Goal: Transaction & Acquisition: Book appointment/travel/reservation

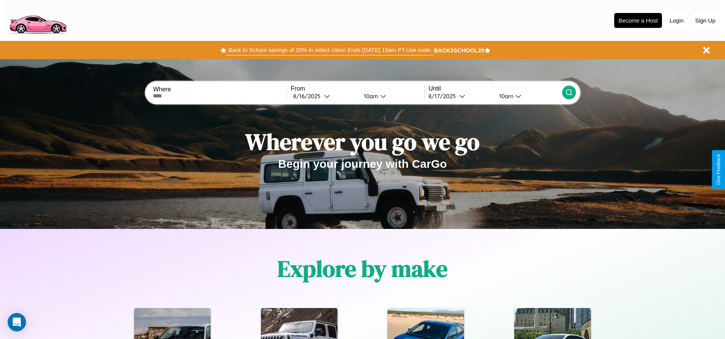
click at [330, 50] on button "Back to School savings of 20% in select cities! Ends [DATE] 10am PT. Use code:" at bounding box center [329, 50] width 207 height 11
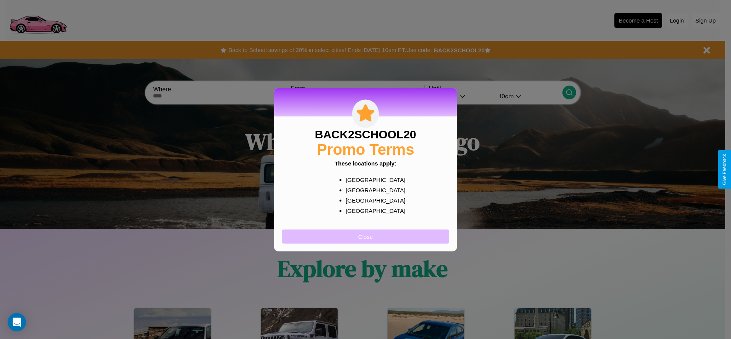
click at [365, 236] on button "Close" at bounding box center [365, 236] width 167 height 14
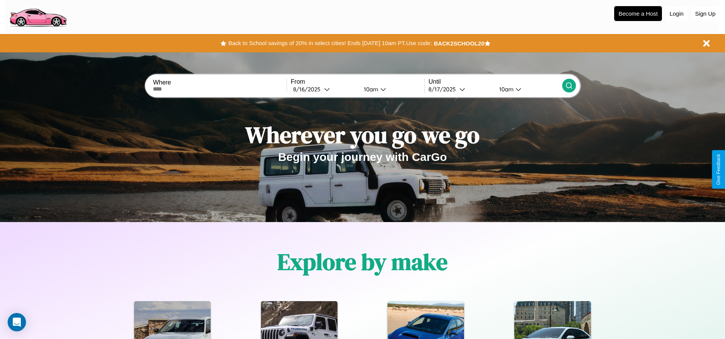
scroll to position [159, 0]
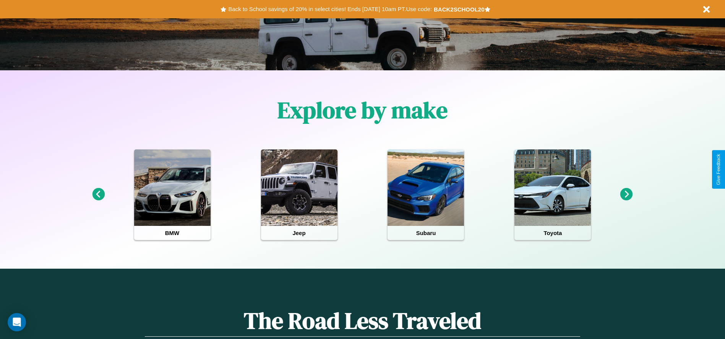
click at [98, 195] on icon at bounding box center [98, 194] width 13 height 13
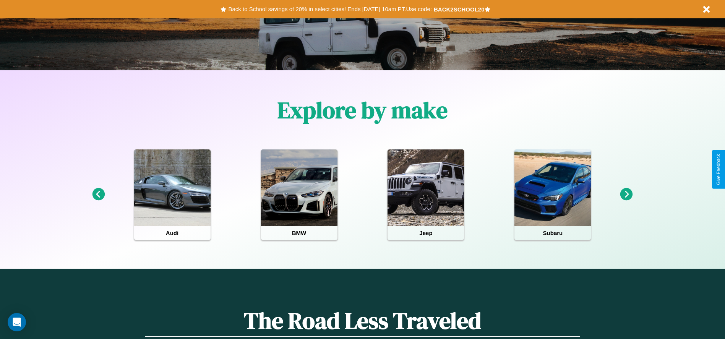
click at [98, 195] on icon at bounding box center [98, 194] width 13 height 13
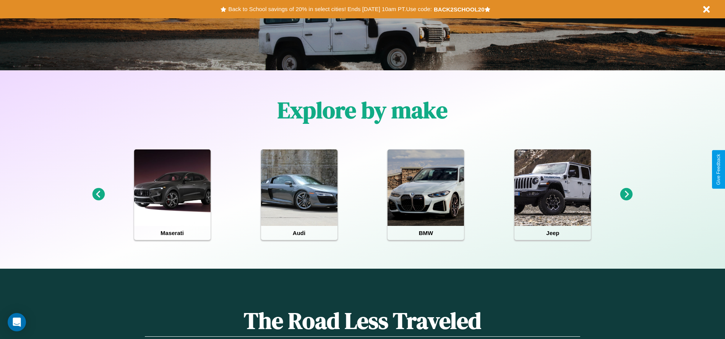
click at [627, 195] on icon at bounding box center [626, 194] width 13 height 13
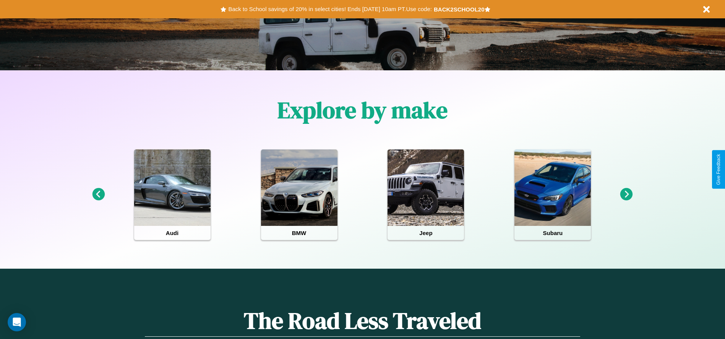
click at [627, 195] on icon at bounding box center [626, 194] width 13 height 13
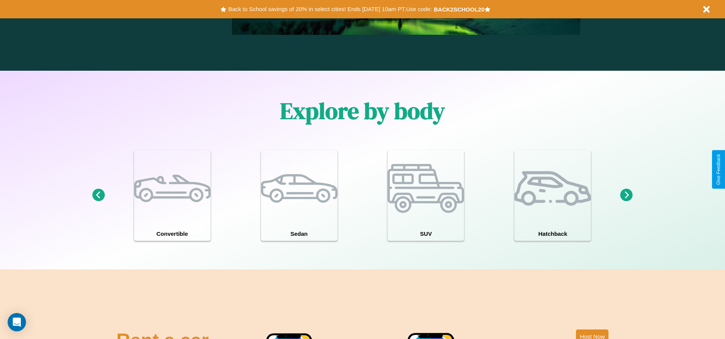
scroll to position [1097, 0]
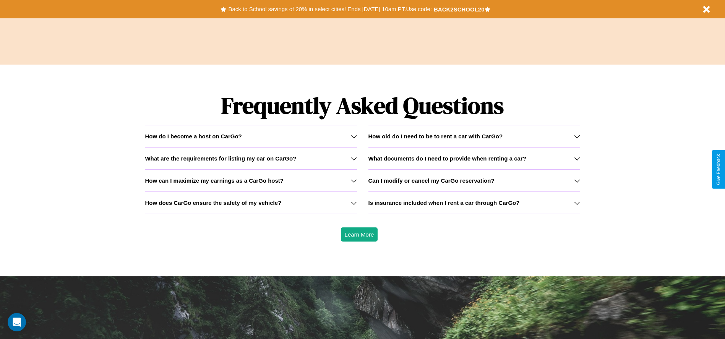
click at [251, 136] on div "How do I become a host on CarGo?" at bounding box center [251, 136] width 212 height 6
click at [251, 180] on h3 "How can I maximize my earnings as a CarGo host?" at bounding box center [214, 180] width 139 height 6
click at [577, 158] on icon at bounding box center [577, 159] width 6 height 6
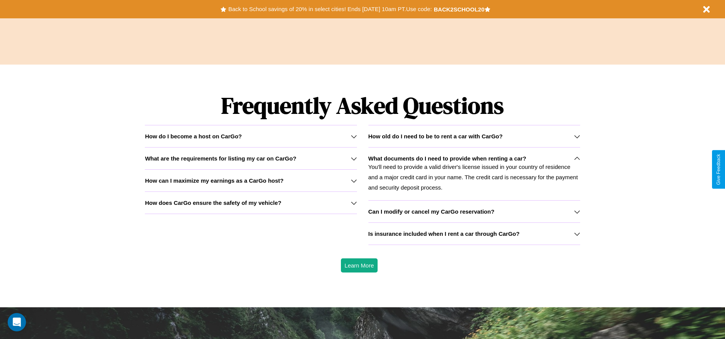
click at [474, 234] on h3 "Is insurance included when I rent a car through CarGo?" at bounding box center [444, 234] width 151 height 6
click at [354, 158] on icon at bounding box center [354, 159] width 6 height 6
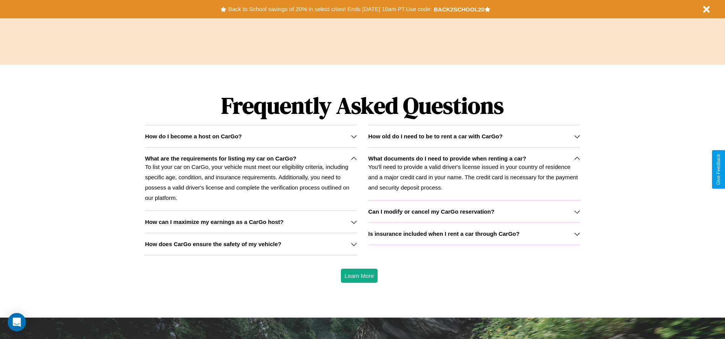
click at [474, 136] on h3 "How old do I need to be to rent a car with CarGo?" at bounding box center [436, 136] width 135 height 6
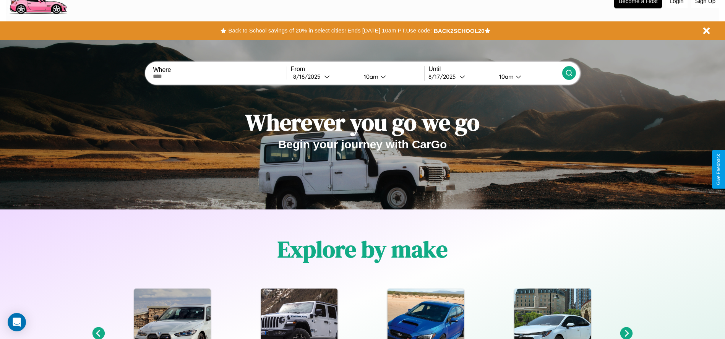
scroll to position [0, 0]
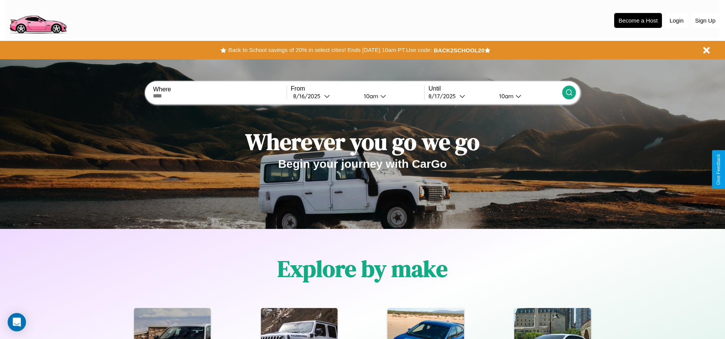
click at [220, 96] on input "text" at bounding box center [219, 96] width 133 height 6
type input "**********"
click at [324, 96] on div "[DATE]" at bounding box center [308, 96] width 31 height 7
select select "*"
select select "****"
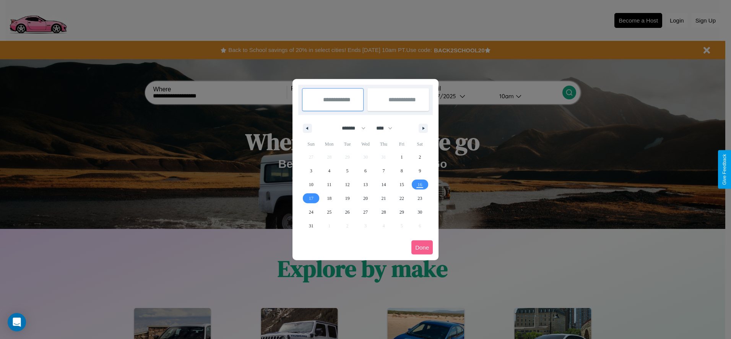
drag, startPoint x: 350, startPoint y: 128, endPoint x: 365, endPoint y: 153, distance: 29.5
click at [350, 128] on select "******* ******** ***** ***** *** **** **** ****** ********* ******* ******** **…" at bounding box center [352, 128] width 32 height 13
select select "*"
drag, startPoint x: 388, startPoint y: 128, endPoint x: 365, endPoint y: 153, distance: 33.6
click at [388, 128] on select "**** **** **** **** **** **** **** **** **** **** **** **** **** **** **** ****…" at bounding box center [383, 128] width 23 height 13
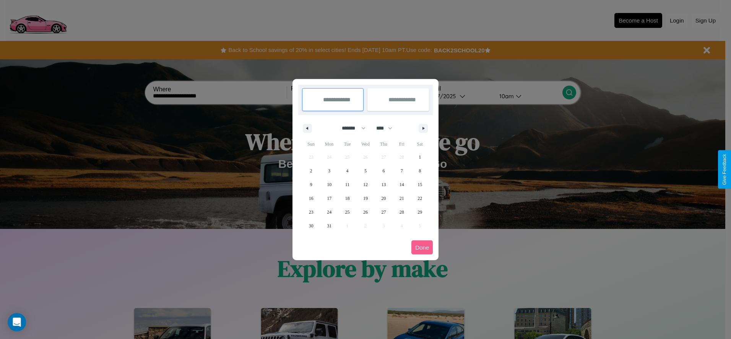
select select "****"
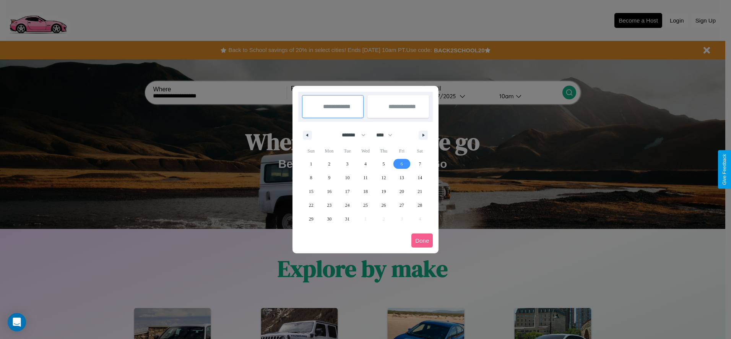
click at [401, 164] on span "6" at bounding box center [402, 164] width 2 height 14
type input "**********"
click at [401, 177] on span "13" at bounding box center [401, 178] width 5 height 14
type input "**********"
click at [422, 240] on button "Done" at bounding box center [421, 241] width 21 height 14
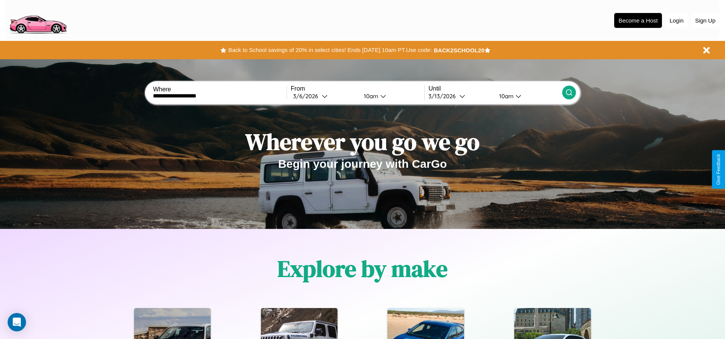
click at [569, 93] on icon at bounding box center [569, 93] width 8 height 8
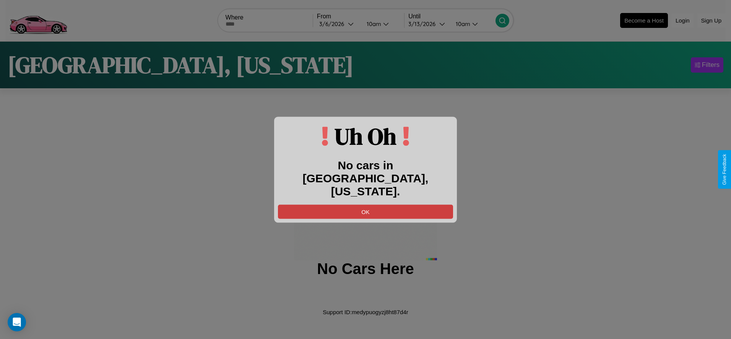
click at [365, 205] on button "OK" at bounding box center [365, 212] width 175 height 14
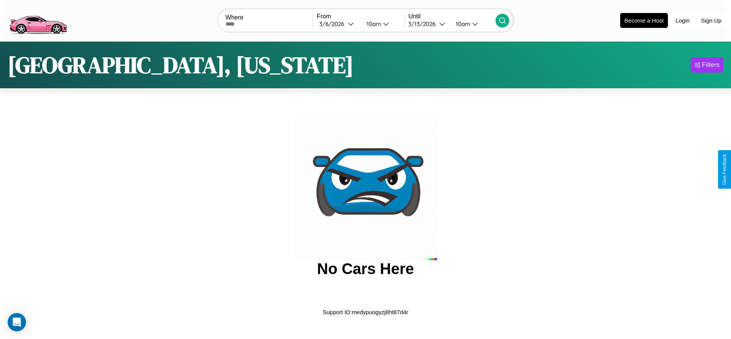
click at [38, 19] on img at bounding box center [38, 20] width 65 height 32
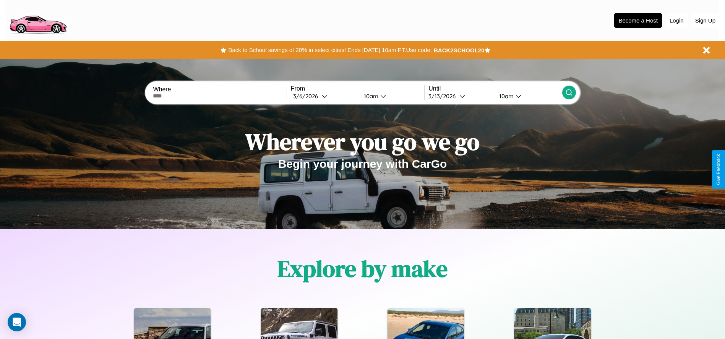
scroll to position [925, 0]
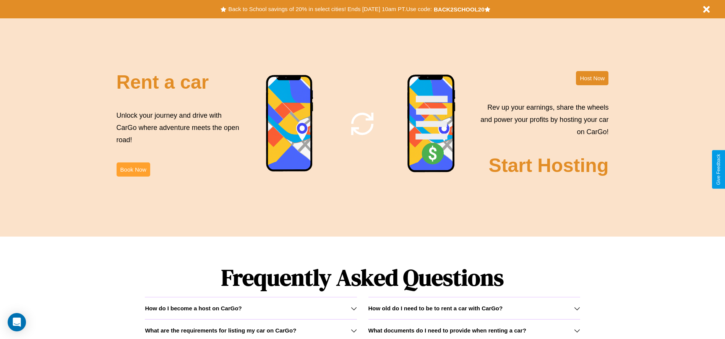
click at [133, 169] on button "Book Now" at bounding box center [134, 169] width 34 height 14
